Goal: Information Seeking & Learning: Learn about a topic

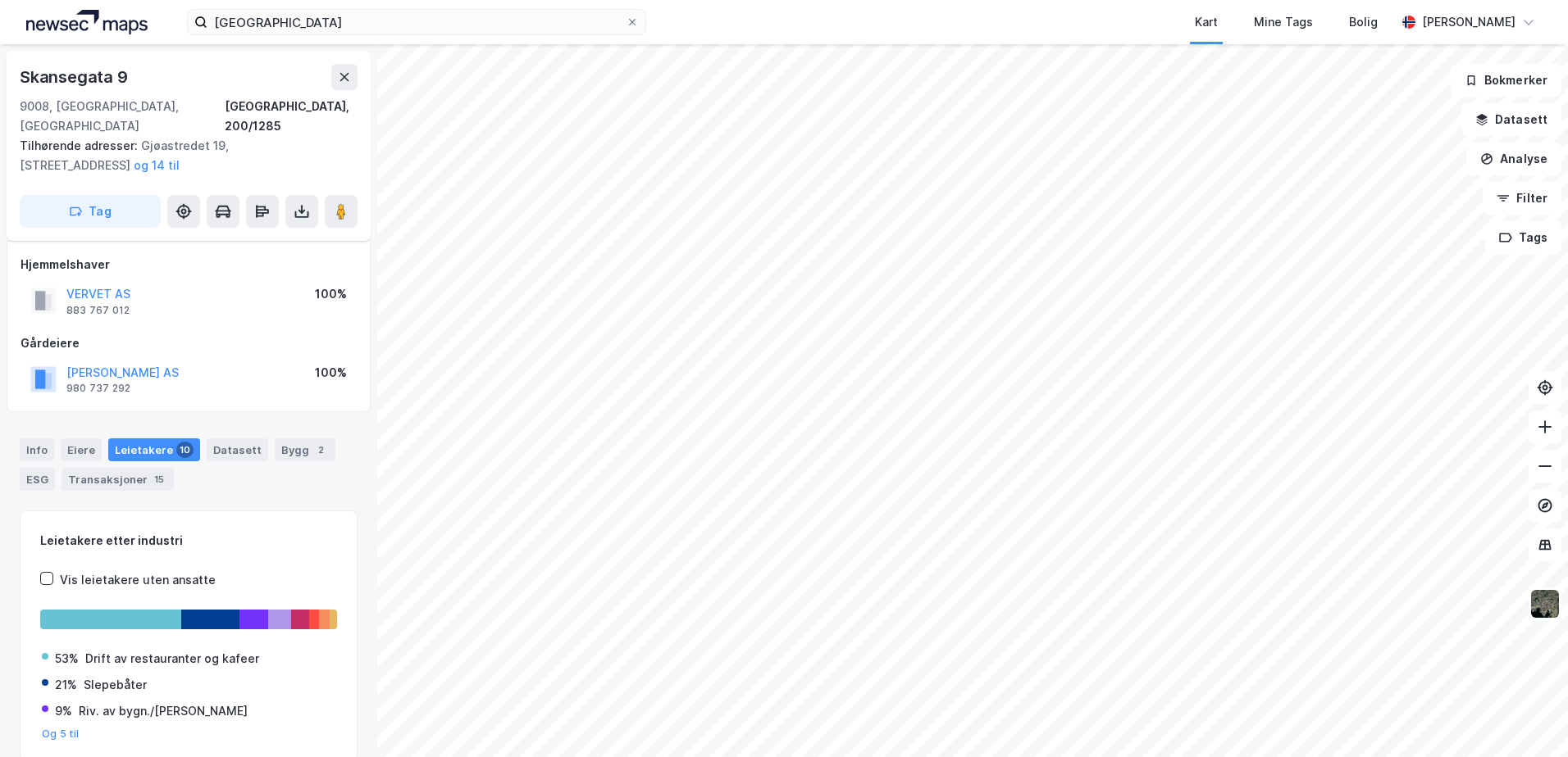
scroll to position [27, 0]
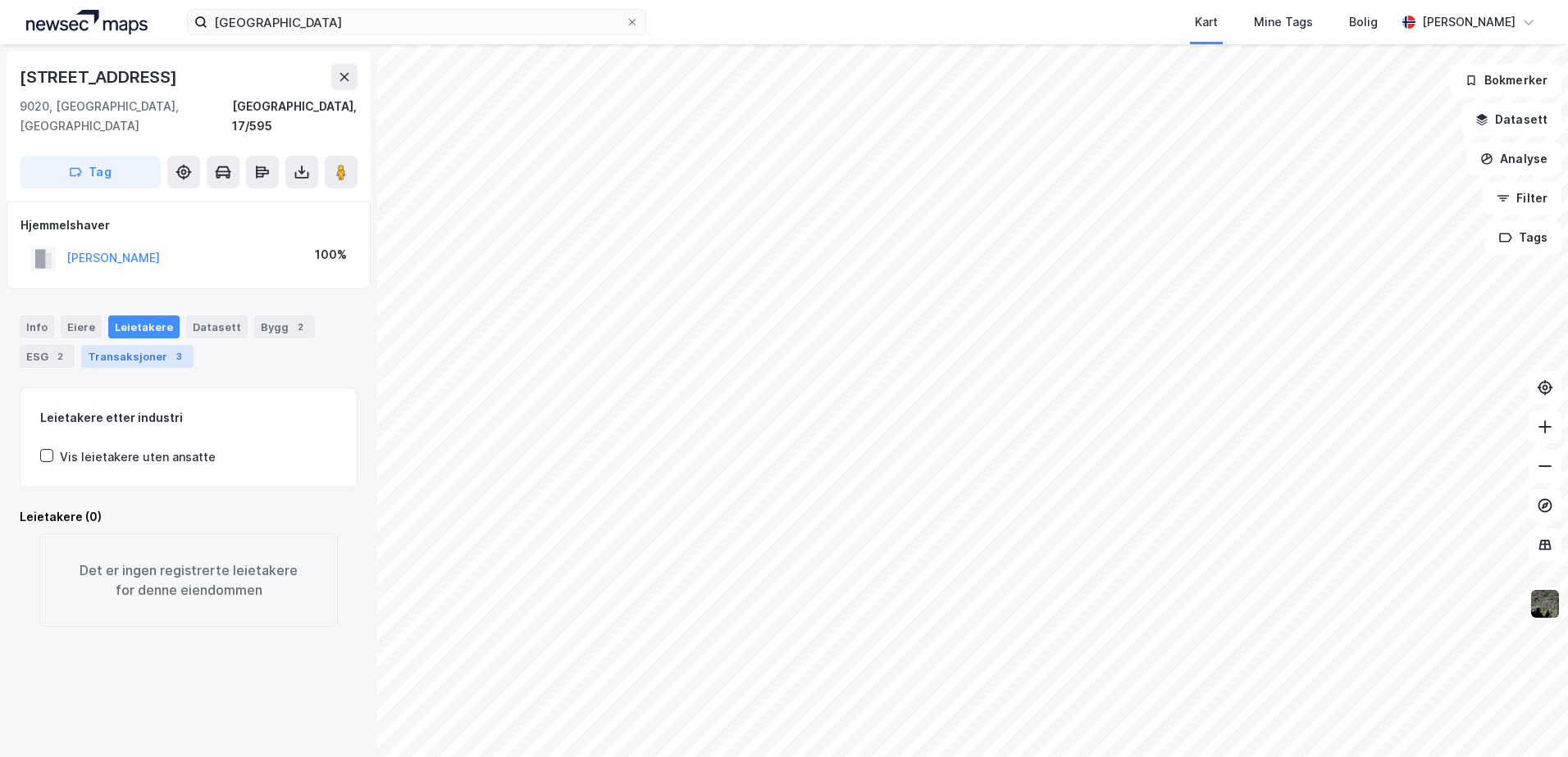
click at [159, 347] on div "Transaksjoner 3" at bounding box center [137, 356] width 113 height 23
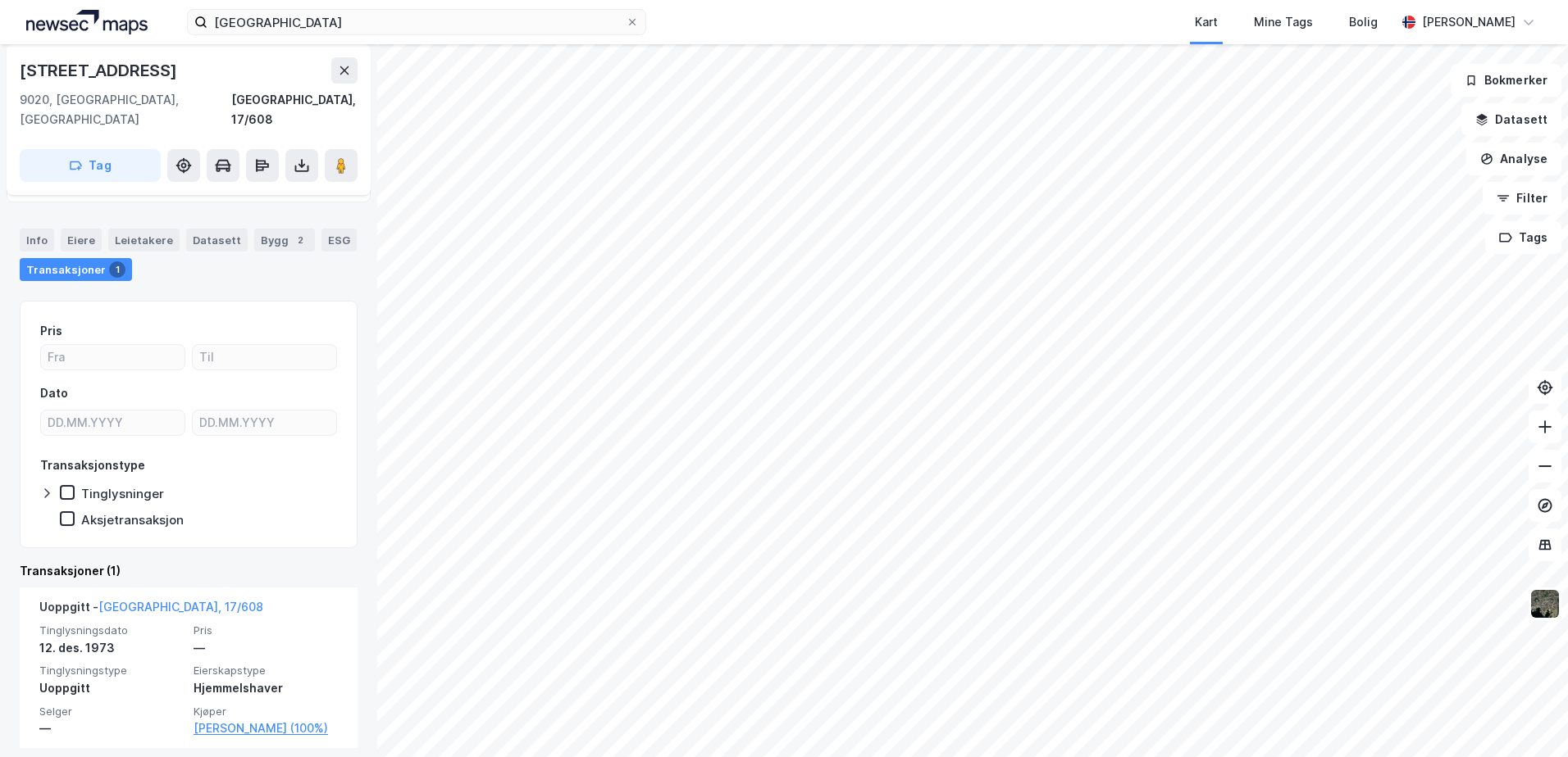
scroll to position [98, 0]
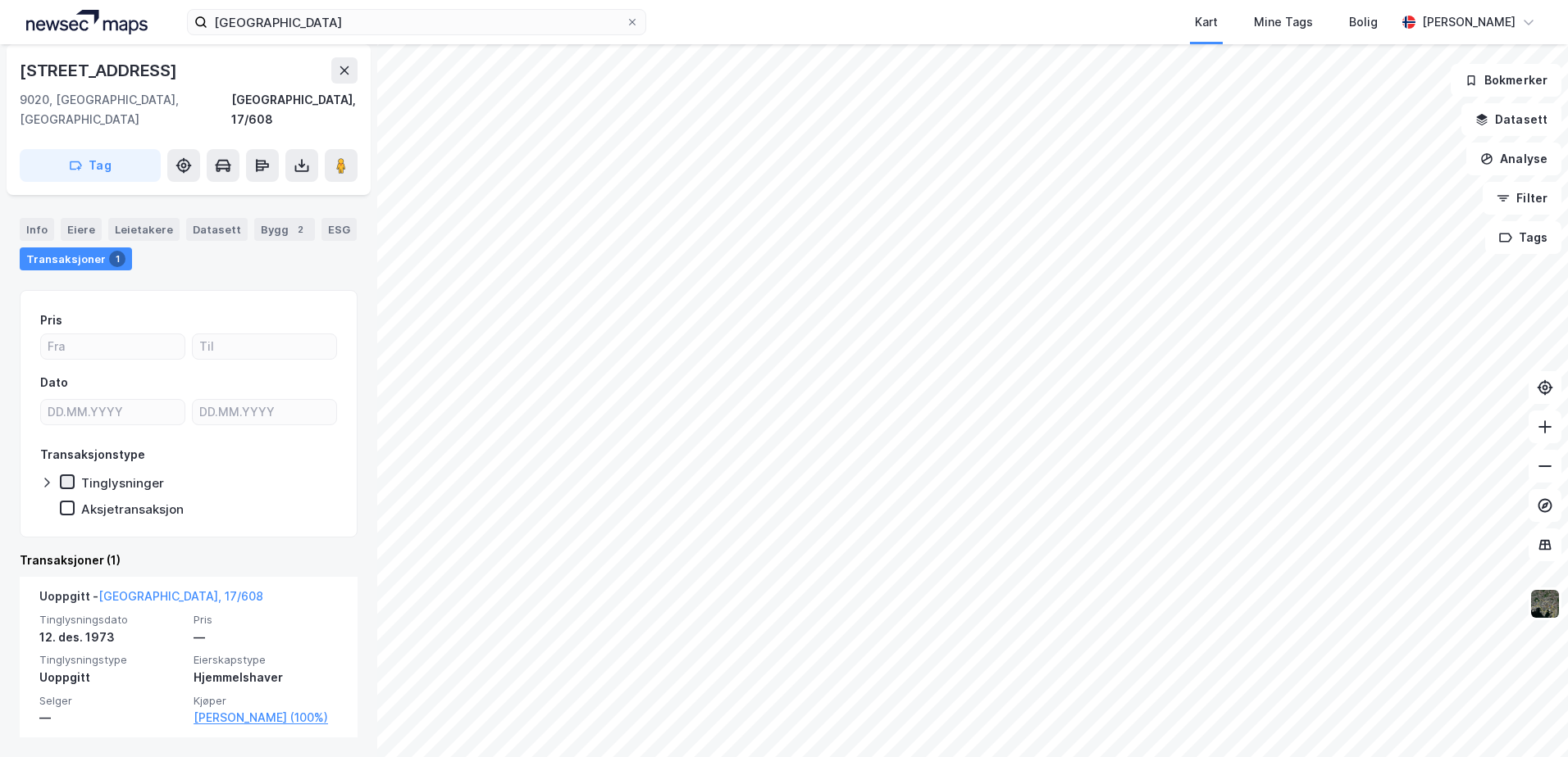
click at [67, 476] on icon at bounding box center [67, 482] width 11 height 11
click at [48, 476] on icon at bounding box center [47, 483] width 13 height 13
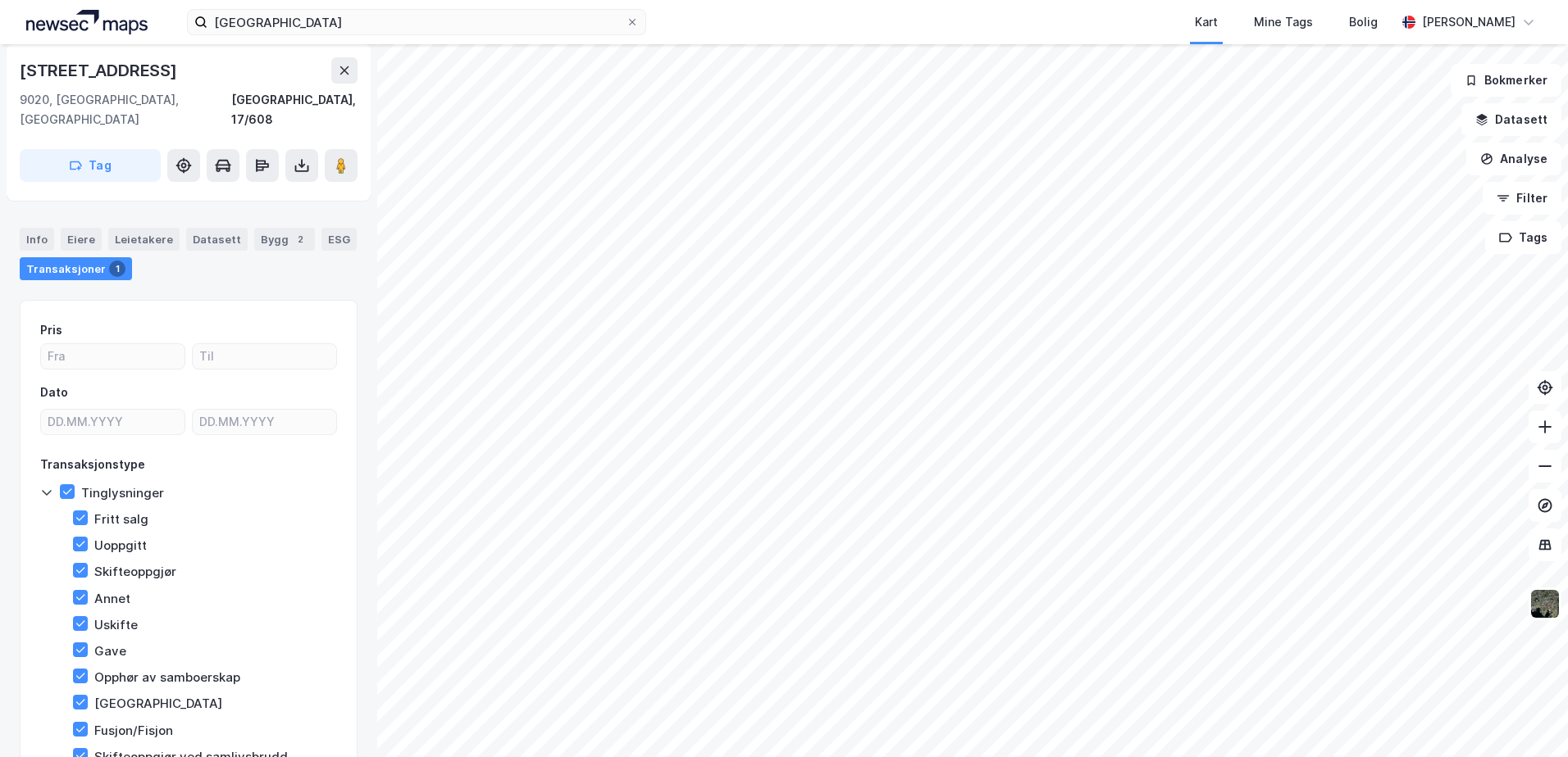
scroll to position [0, 0]
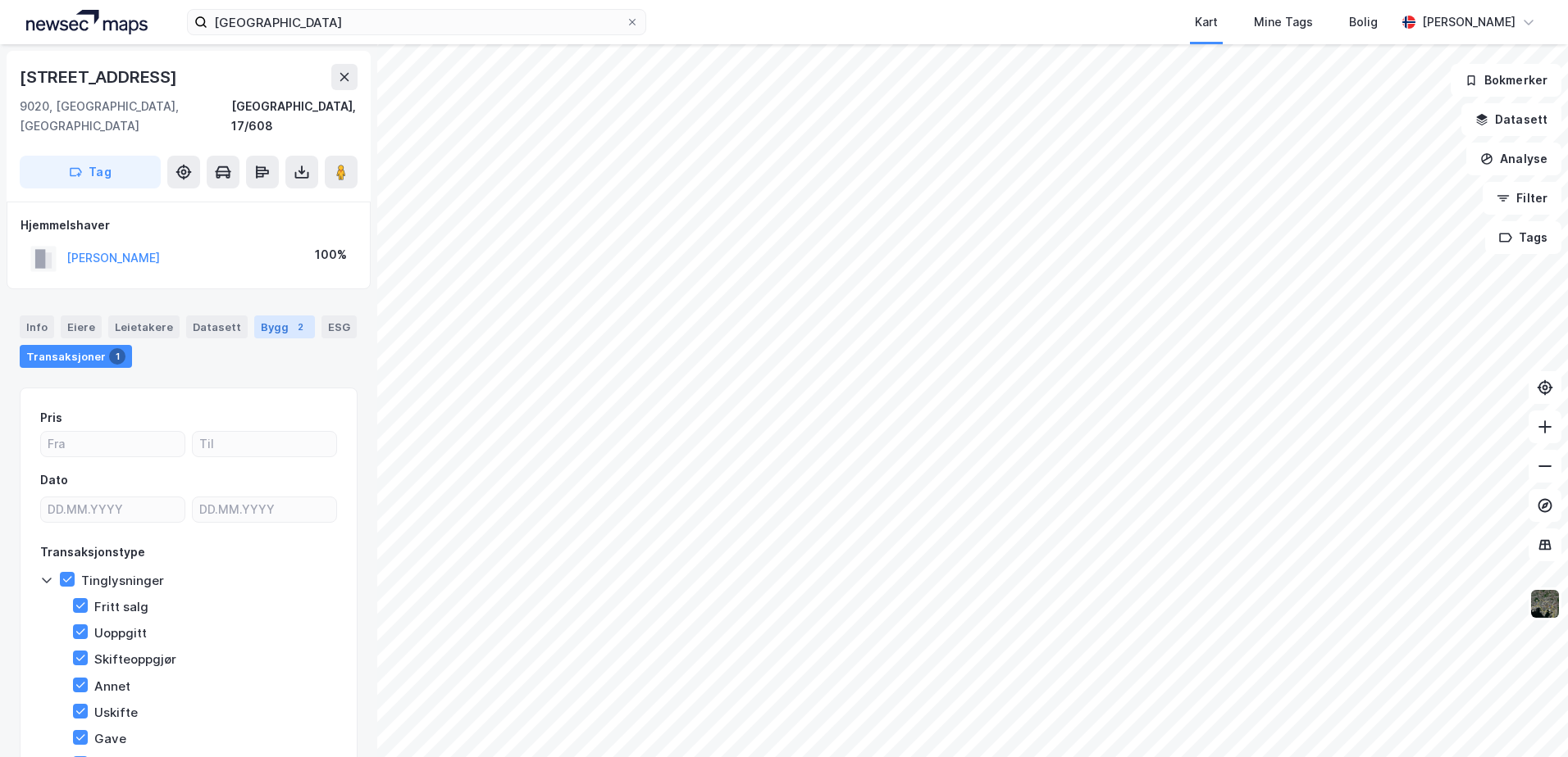
click at [271, 315] on div "Bygg 2" at bounding box center [284, 327] width 61 height 23
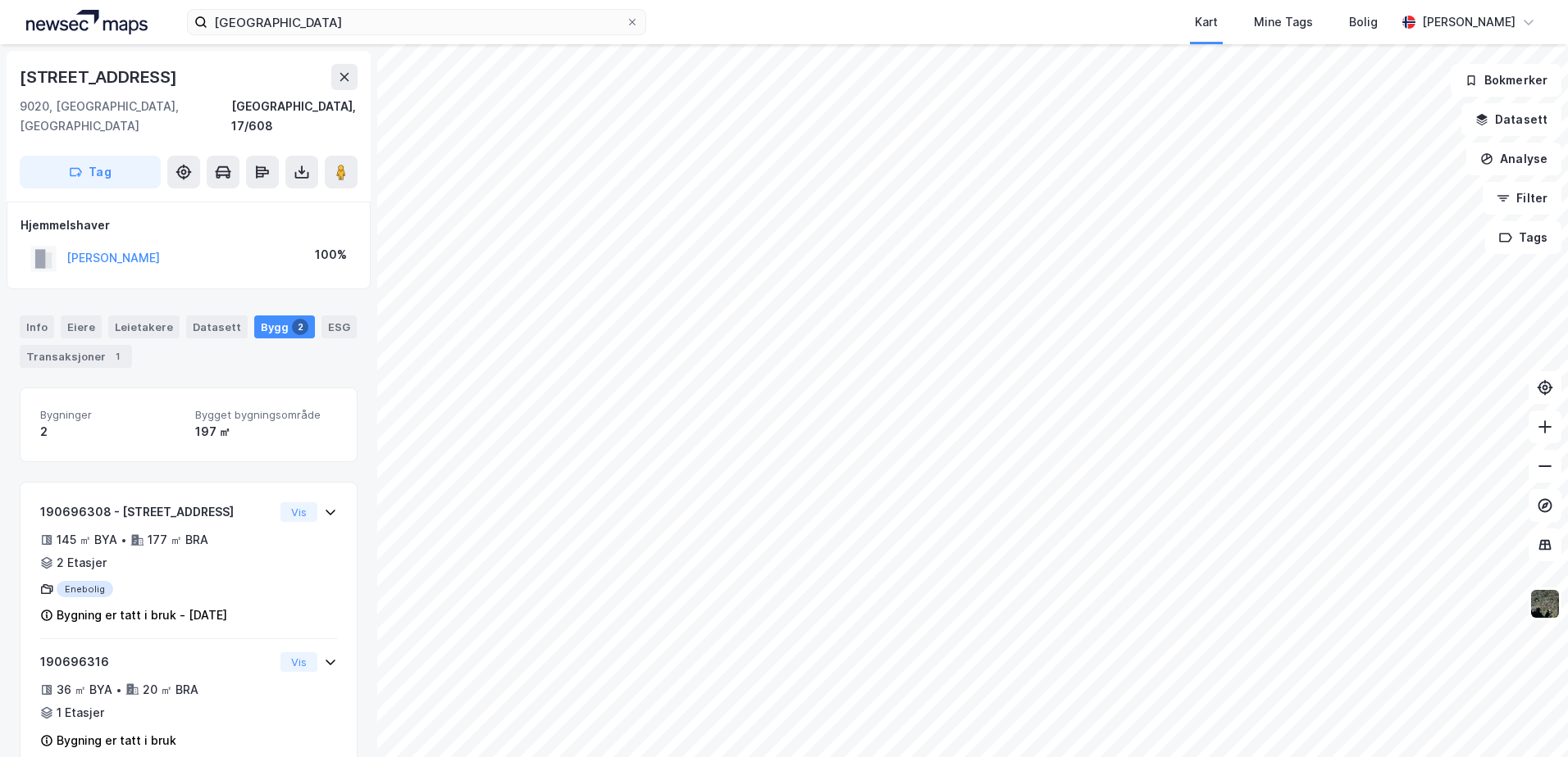
scroll to position [14, 0]
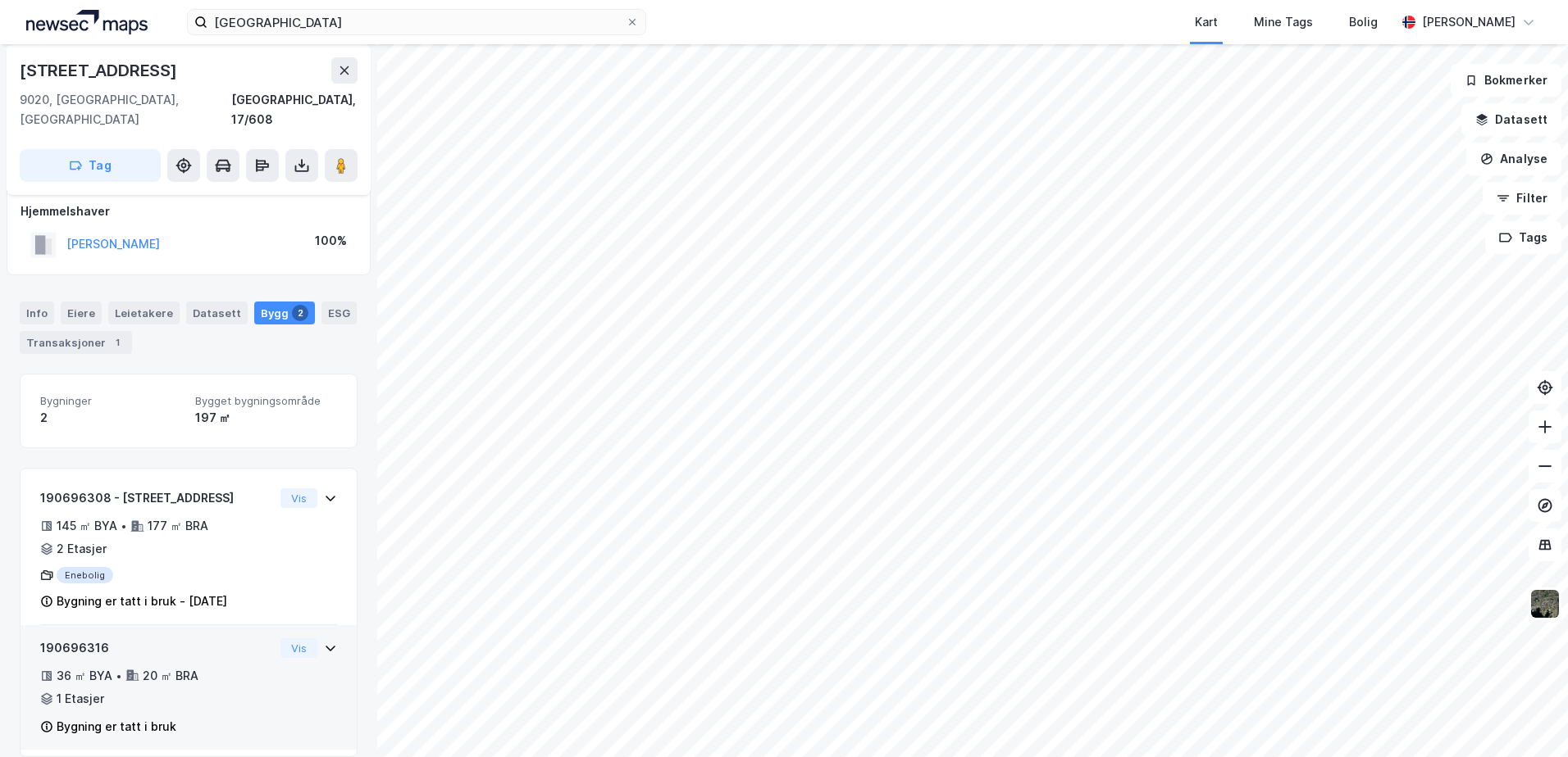
click at [324, 642] on icon at bounding box center [330, 649] width 13 height 13
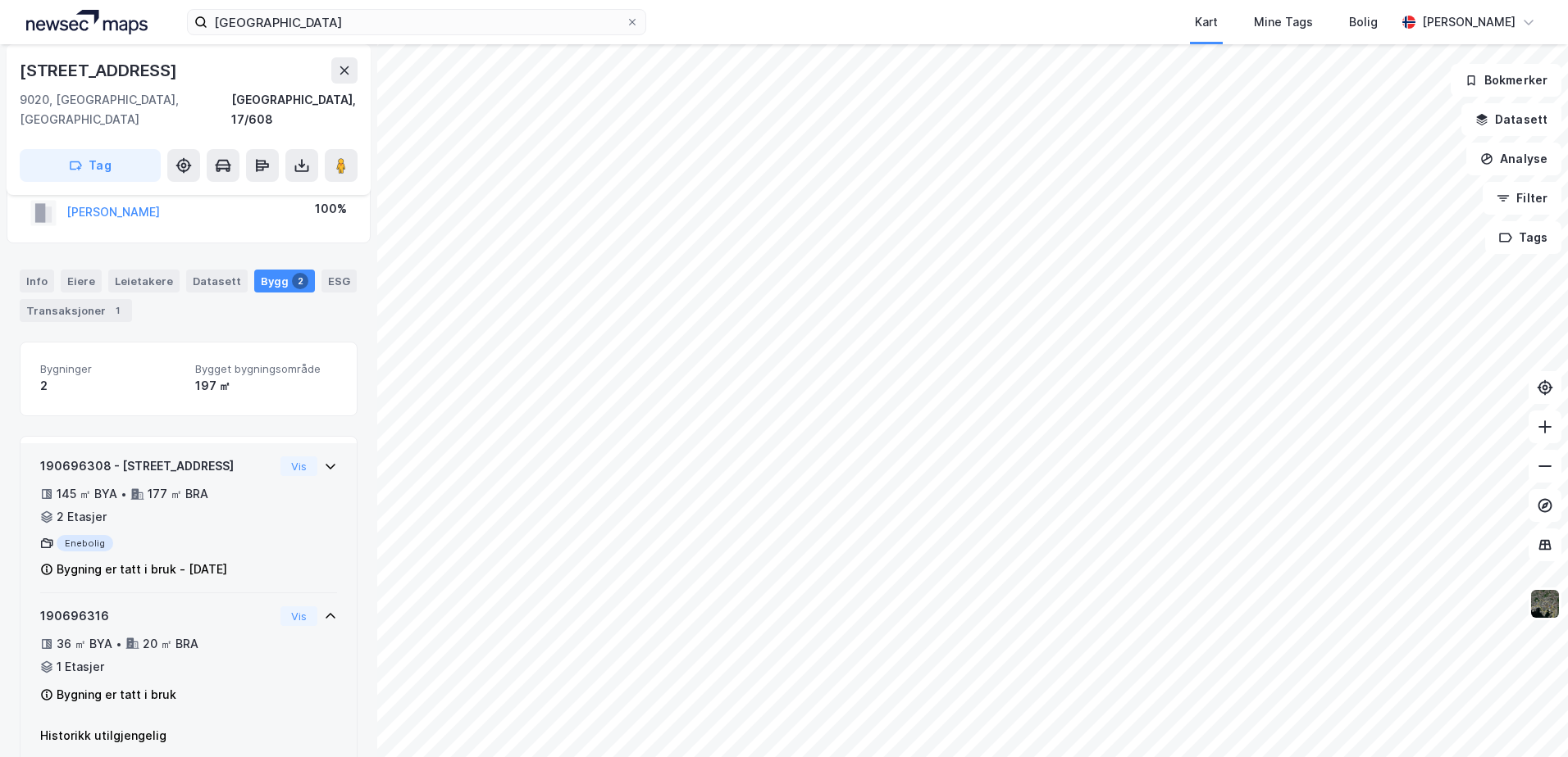
scroll to position [62, 0]
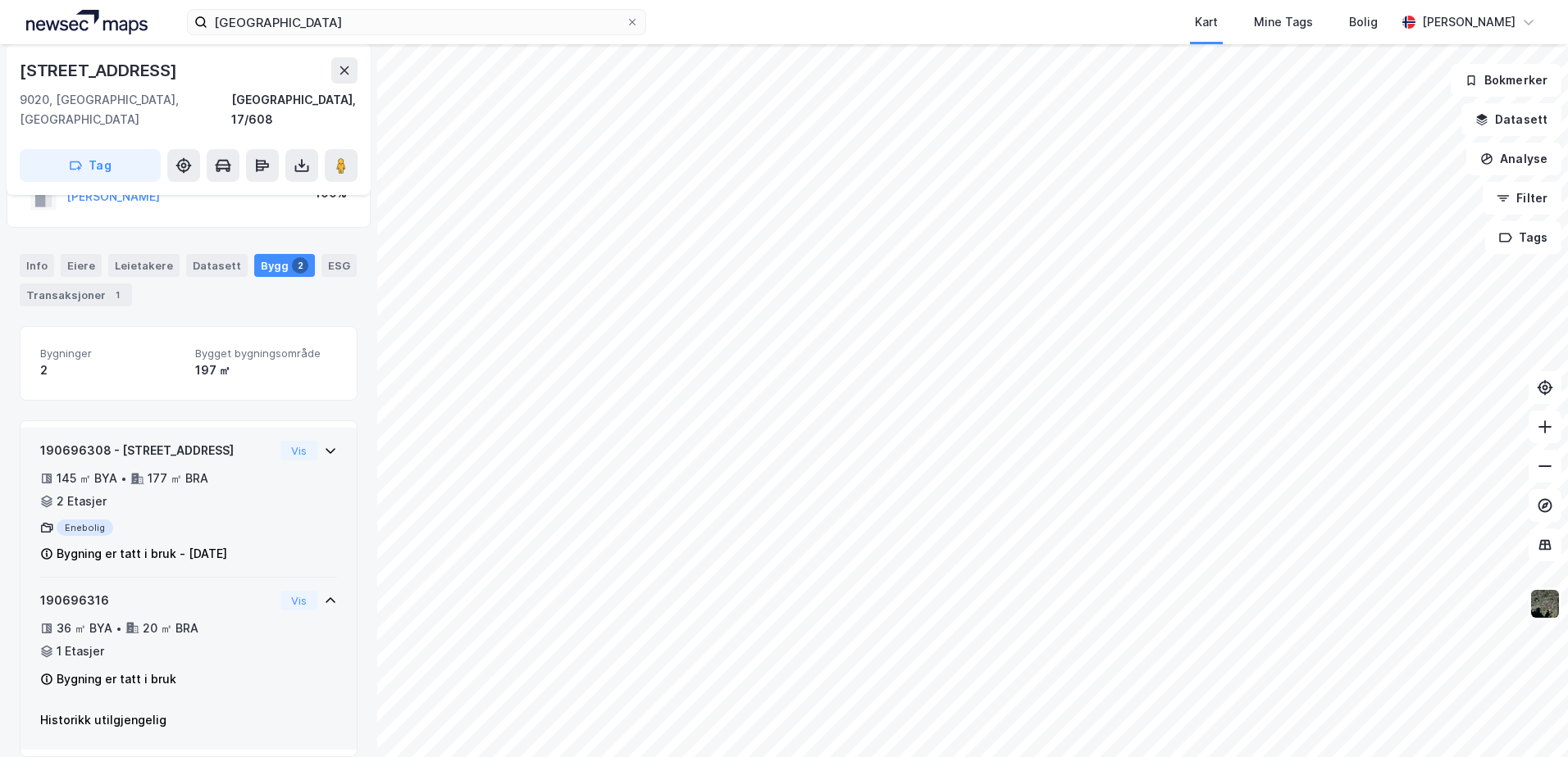
click at [325, 448] on icon at bounding box center [330, 451] width 10 height 6
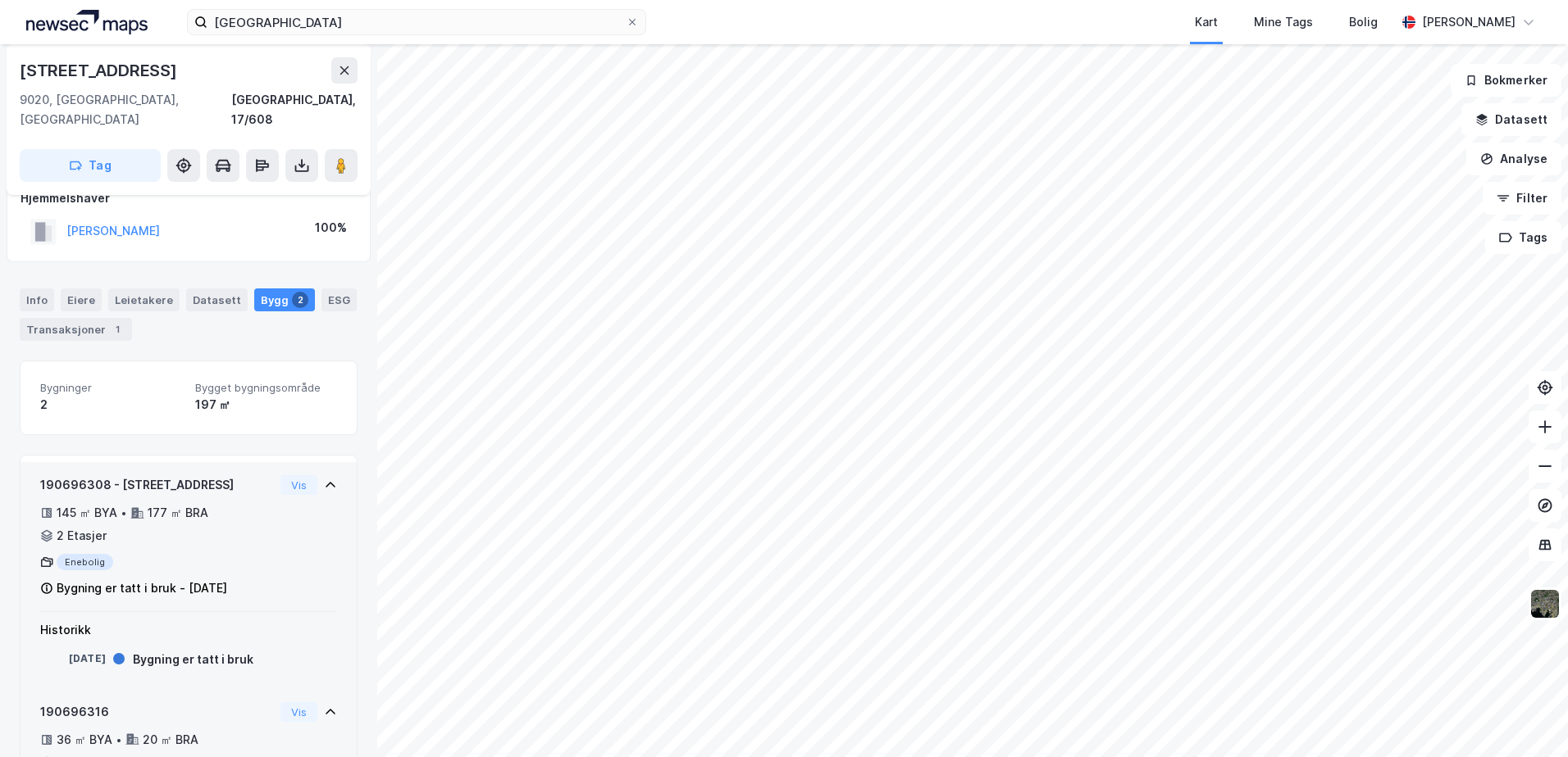
scroll to position [0, 0]
